Goal: Task Accomplishment & Management: Manage account settings

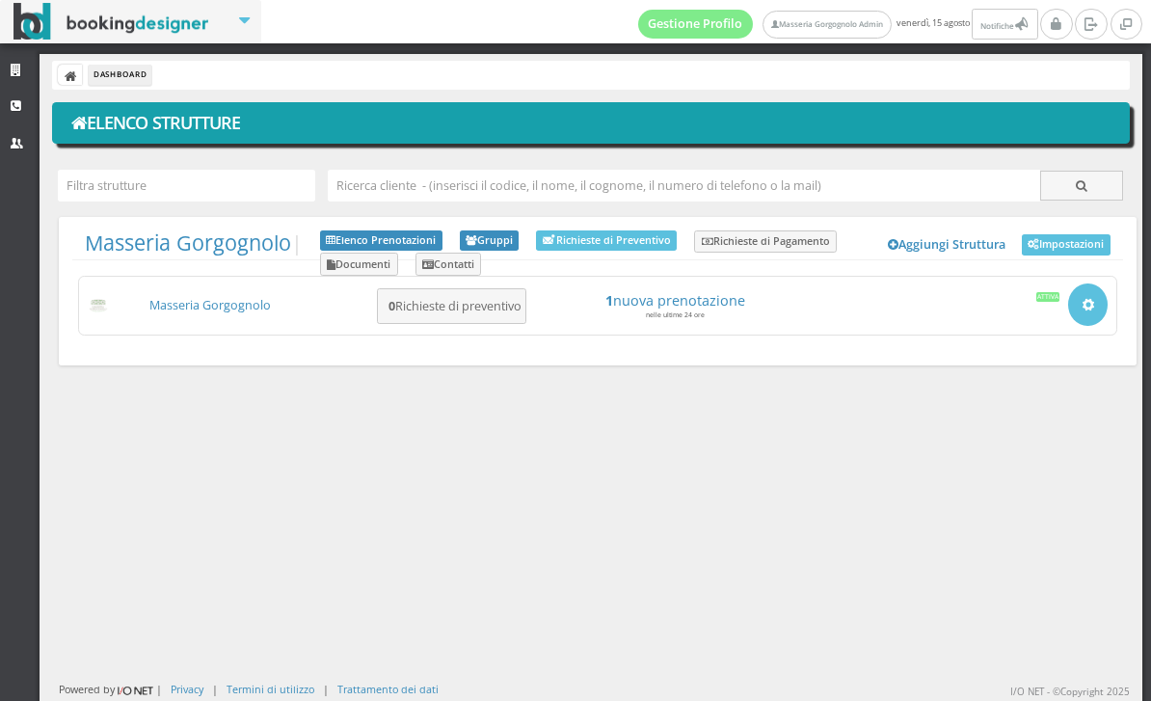
click at [172, 281] on div "Masseria Gorgognolo 0 Richieste di preventivo 1 nuova prenotazione nelle ultime…" at bounding box center [598, 306] width 1040 height 60
click at [217, 311] on link "Masseria Gorgognolo" at bounding box center [210, 305] width 122 height 16
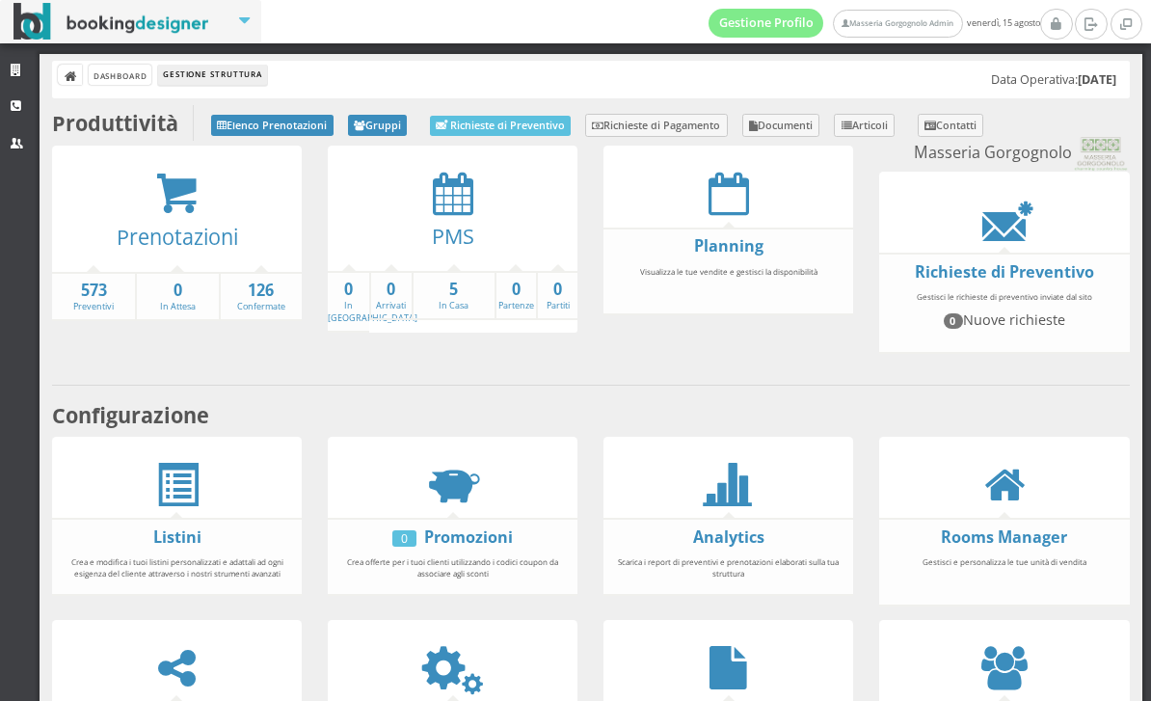
click at [464, 186] on icon at bounding box center [453, 193] width 41 height 43
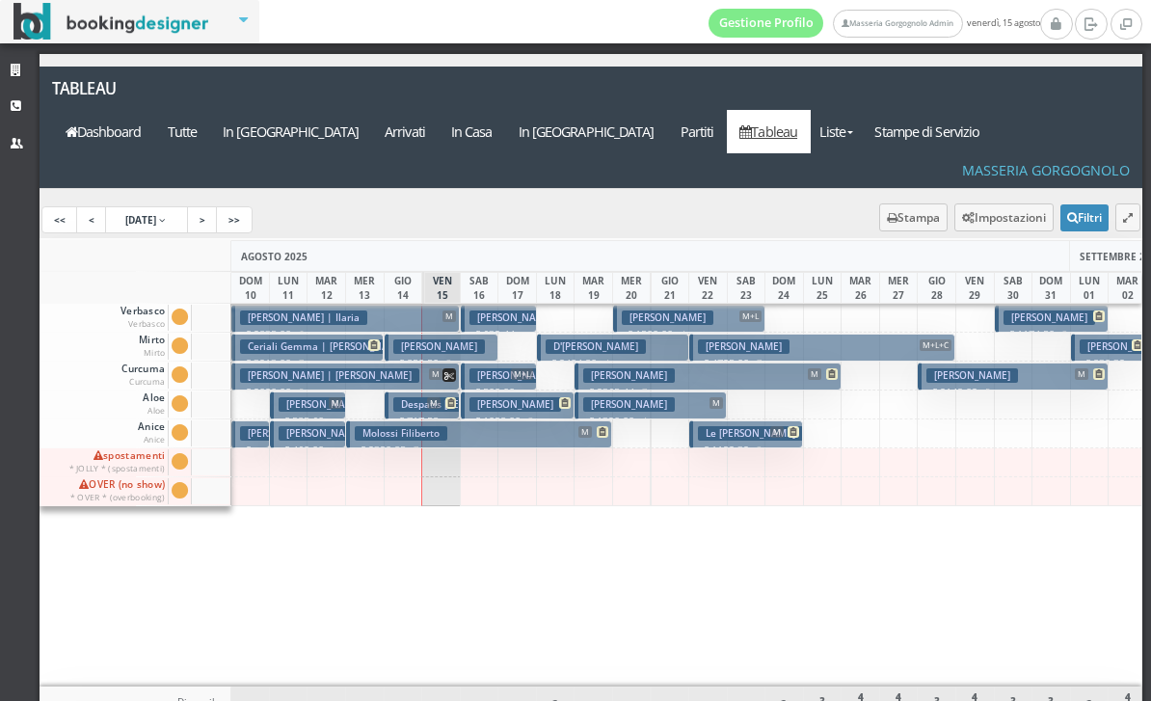
click at [489, 311] on h3 "Shand Nicola" at bounding box center [516, 318] width 92 height 14
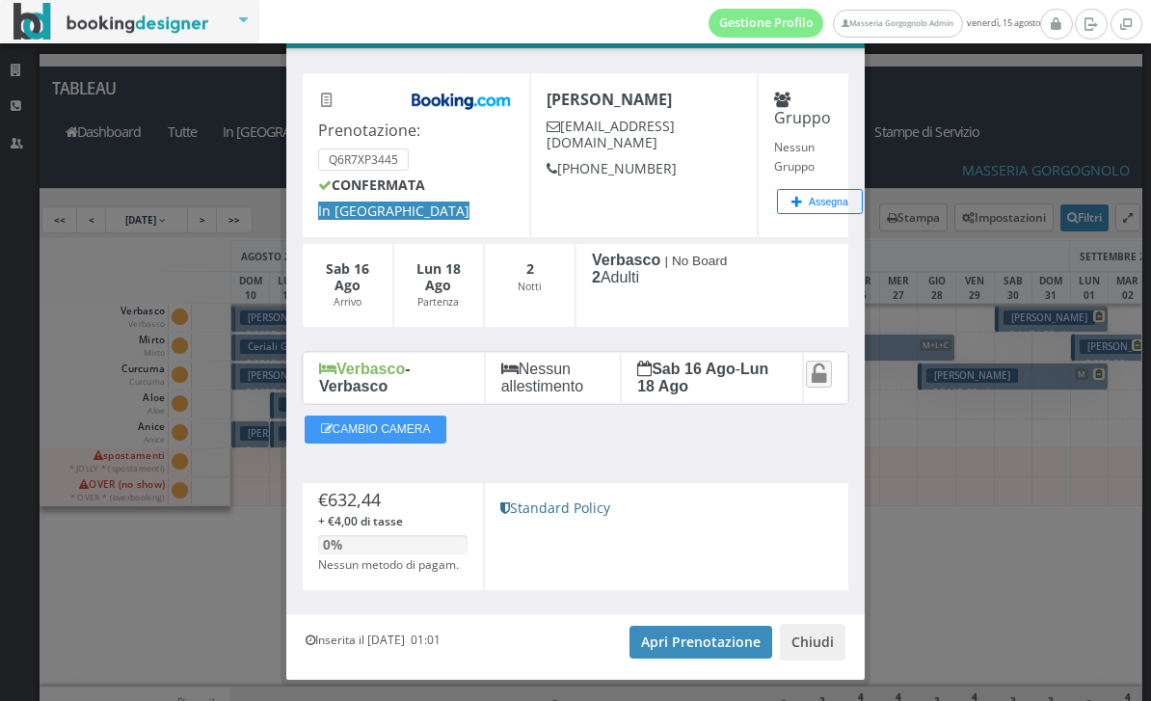
scroll to position [65, 0]
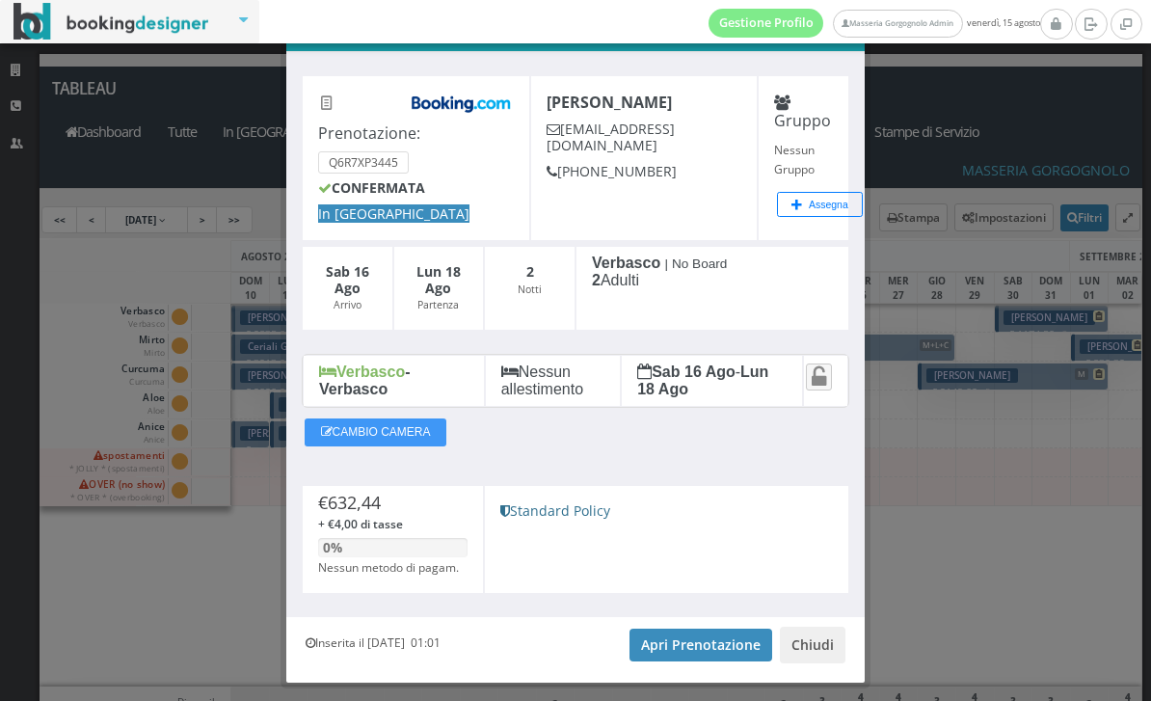
click at [643, 613] on div "Prenotazione: Q6R7XP3445 CONFERMATA In Arrivo Shand Nicola nshand.730045@guest.…" at bounding box center [575, 334] width 579 height 565
click at [650, 648] on link "Apri Prenotazione" at bounding box center [701, 645] width 143 height 33
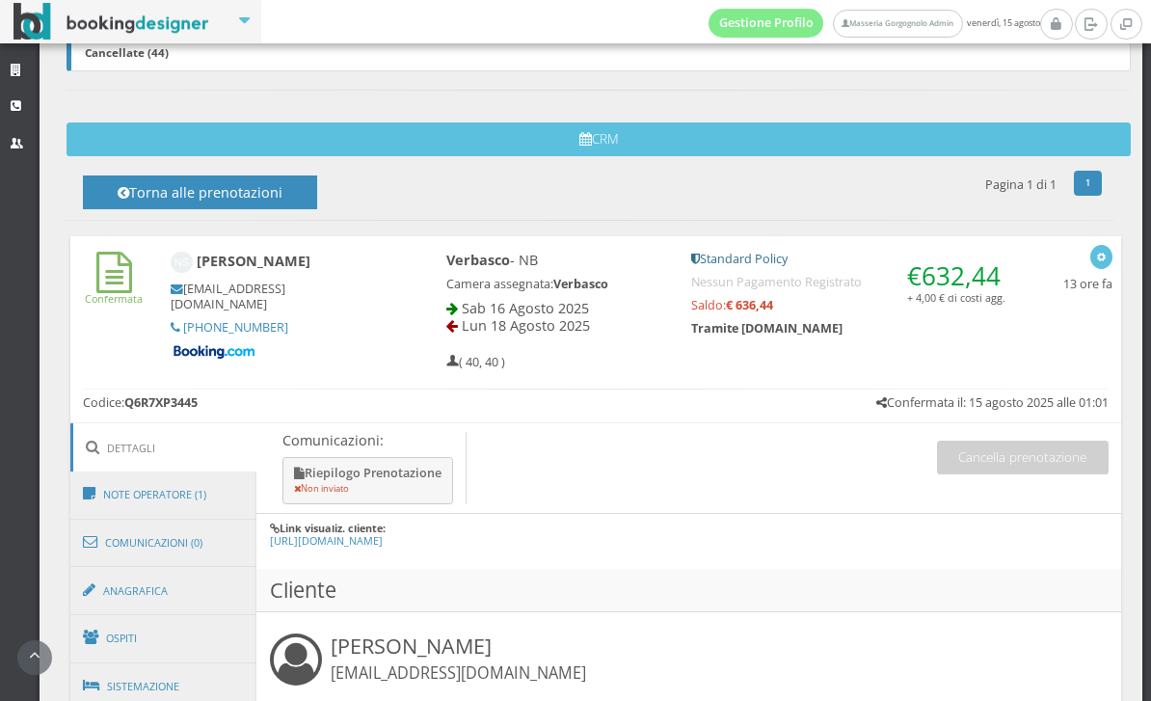
scroll to position [582, 0]
